Goal: Find specific page/section: Find specific page/section

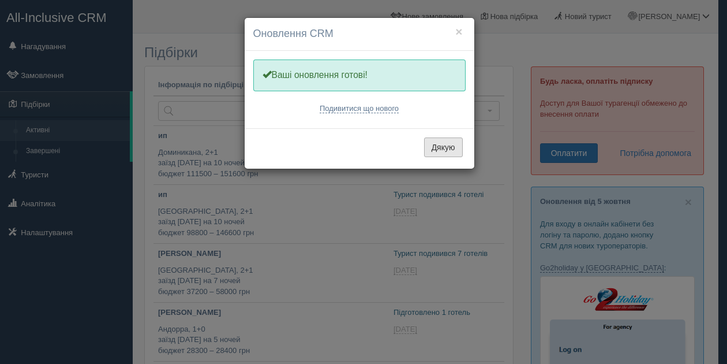
click at [442, 141] on button "Дякую" at bounding box center [443, 147] width 39 height 20
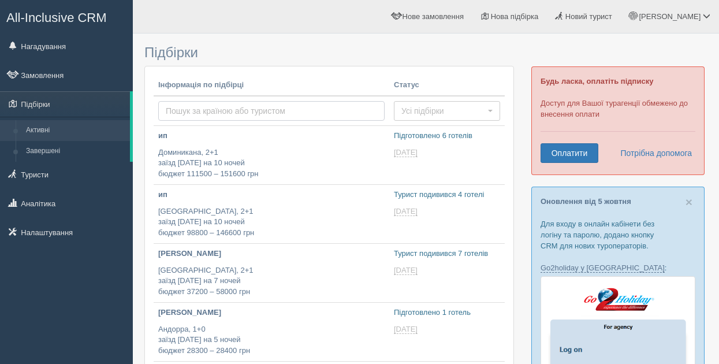
click at [232, 111] on input "text" at bounding box center [271, 111] width 226 height 20
type input "MOROZOVA"
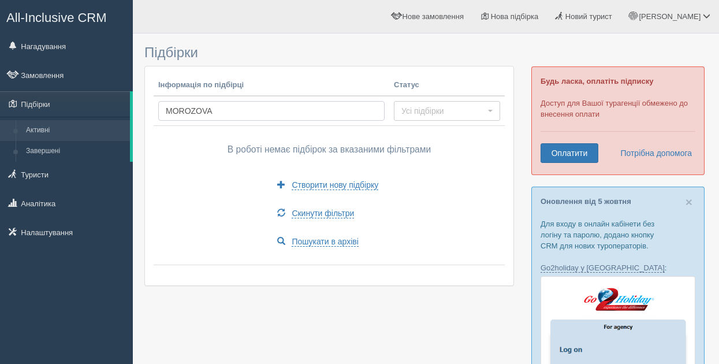
click at [234, 110] on input "MOROZOVA" at bounding box center [271, 111] width 226 height 20
type input "M"
type input "BOICHUK"
click at [233, 105] on input "BOICHUK" at bounding box center [271, 111] width 226 height 20
drag, startPoint x: 208, startPoint y: 102, endPoint x: 136, endPoint y: 112, distance: 73.4
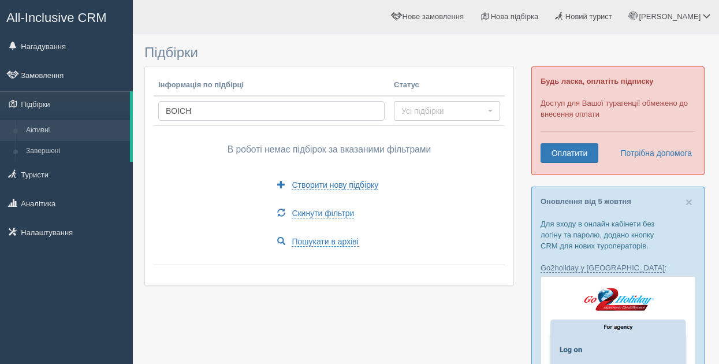
type input "20.05.1972"
click at [21, 172] on link "Туристи" at bounding box center [66, 174] width 133 height 25
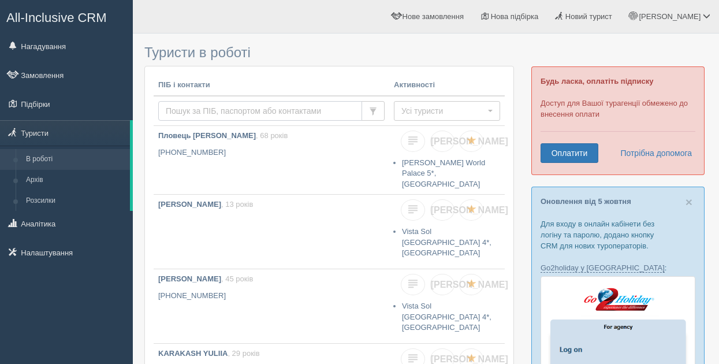
click at [217, 101] on input "text" at bounding box center [260, 111] width 204 height 20
type input "BOICHUK"
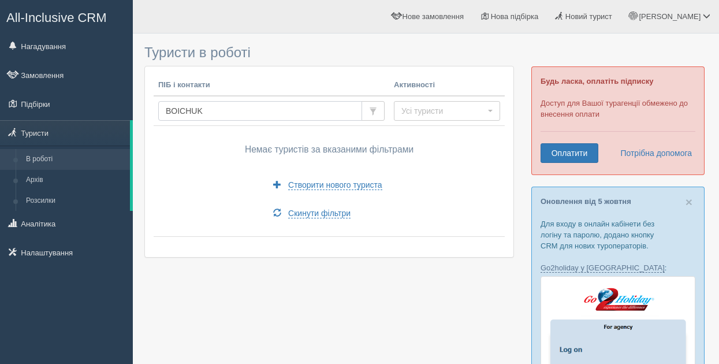
click at [223, 106] on input "BOICHUK" at bounding box center [260, 111] width 204 height 20
type input "B"
type input "[PERSON_NAME]"
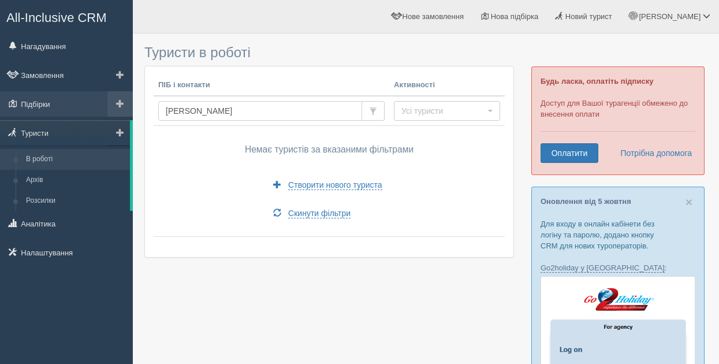
drag, startPoint x: 0, startPoint y: 0, endPoint x: 124, endPoint y: 113, distance: 167.2
